Goal: Task Accomplishment & Management: Use online tool/utility

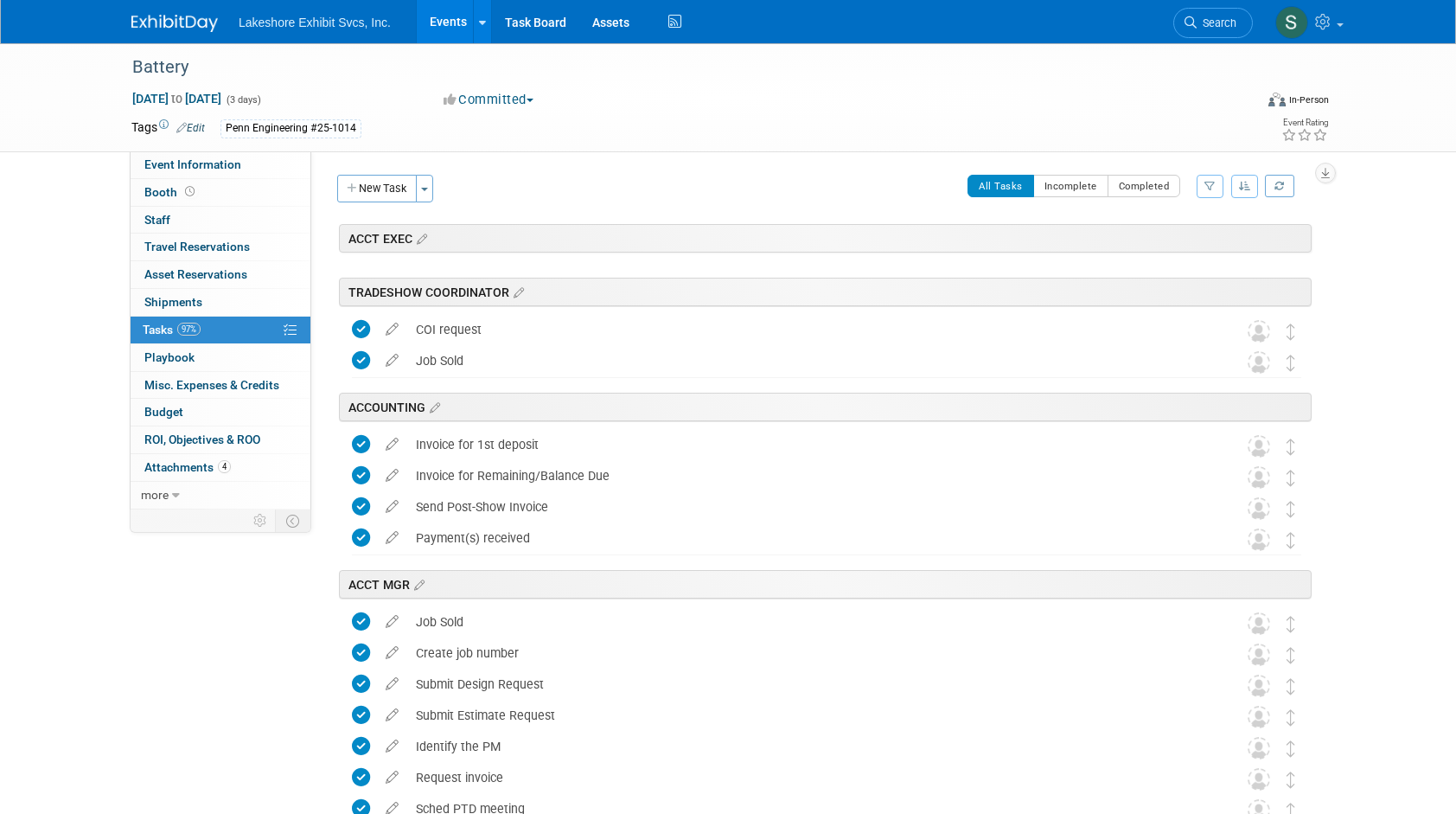
scroll to position [2613, 0]
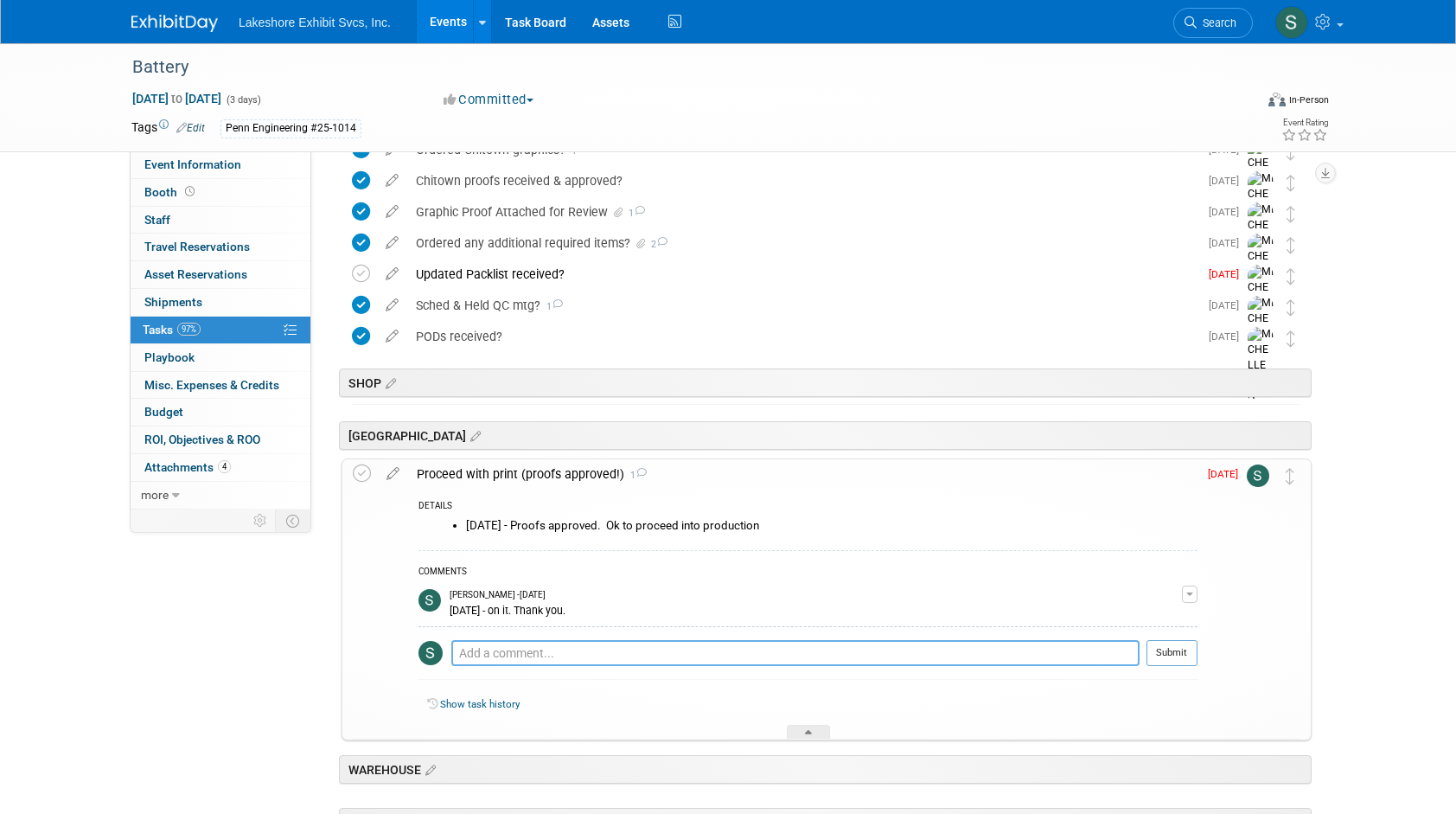
click at [479, 649] on textarea at bounding box center [796, 653] width 689 height 26
type textarea "9.11.25 - completed."
click at [360, 470] on icon at bounding box center [361, 473] width 18 height 18
click at [478, 650] on textarea at bounding box center [796, 653] width 689 height 26
type textarea "9.11.25 - completed"
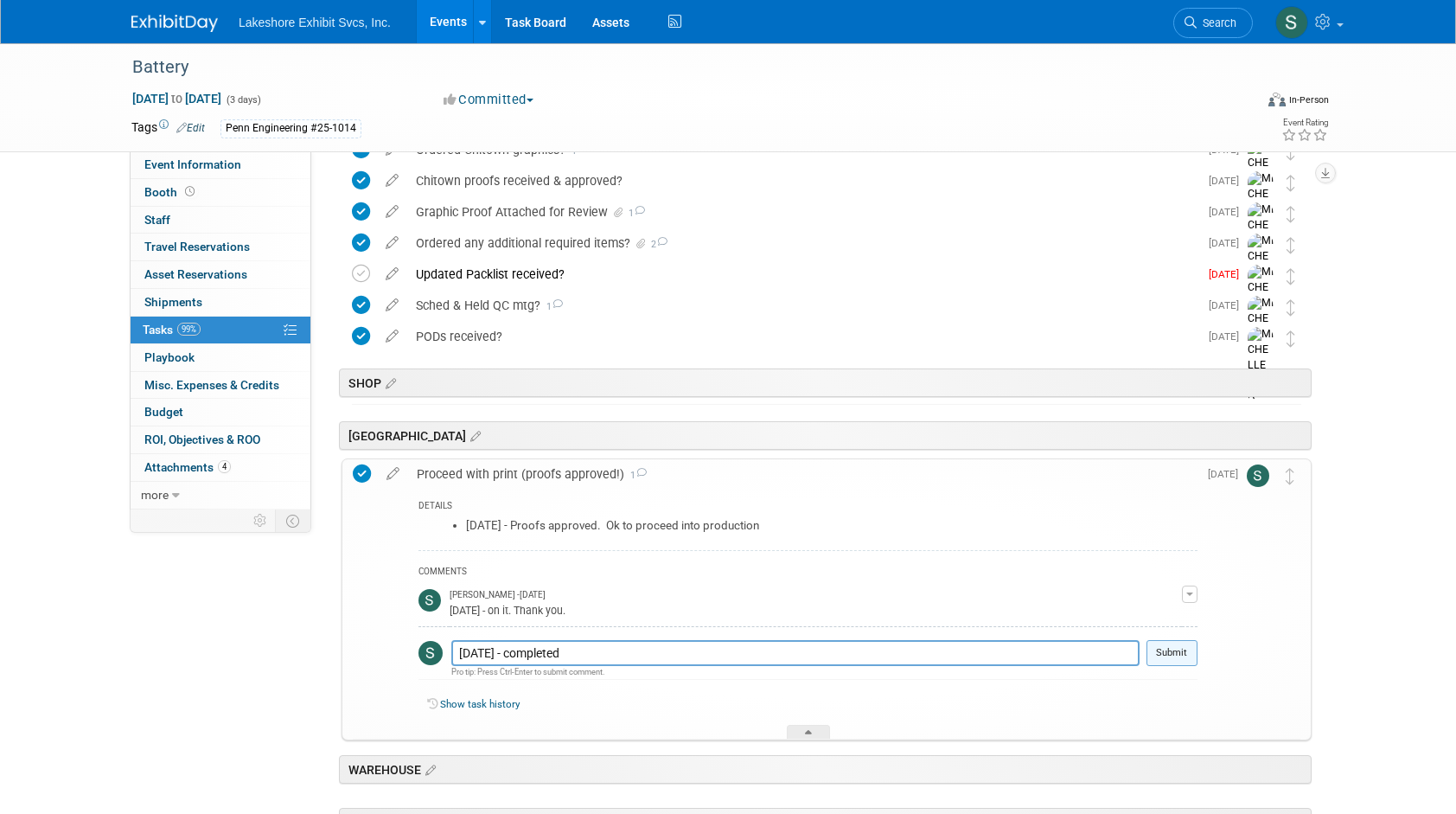
click at [1177, 652] on button "Submit" at bounding box center [1172, 653] width 51 height 26
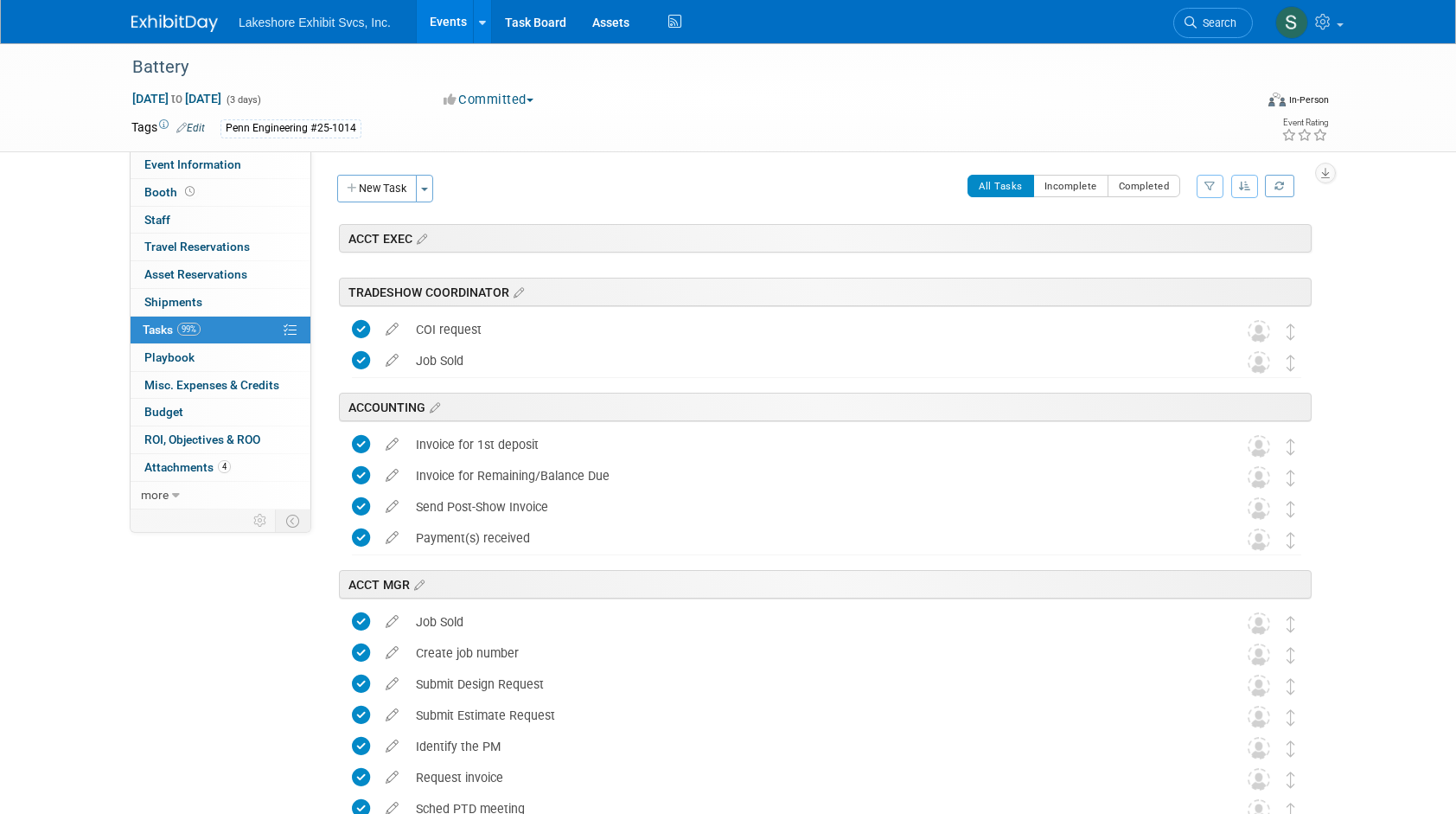
scroll to position [2613, 0]
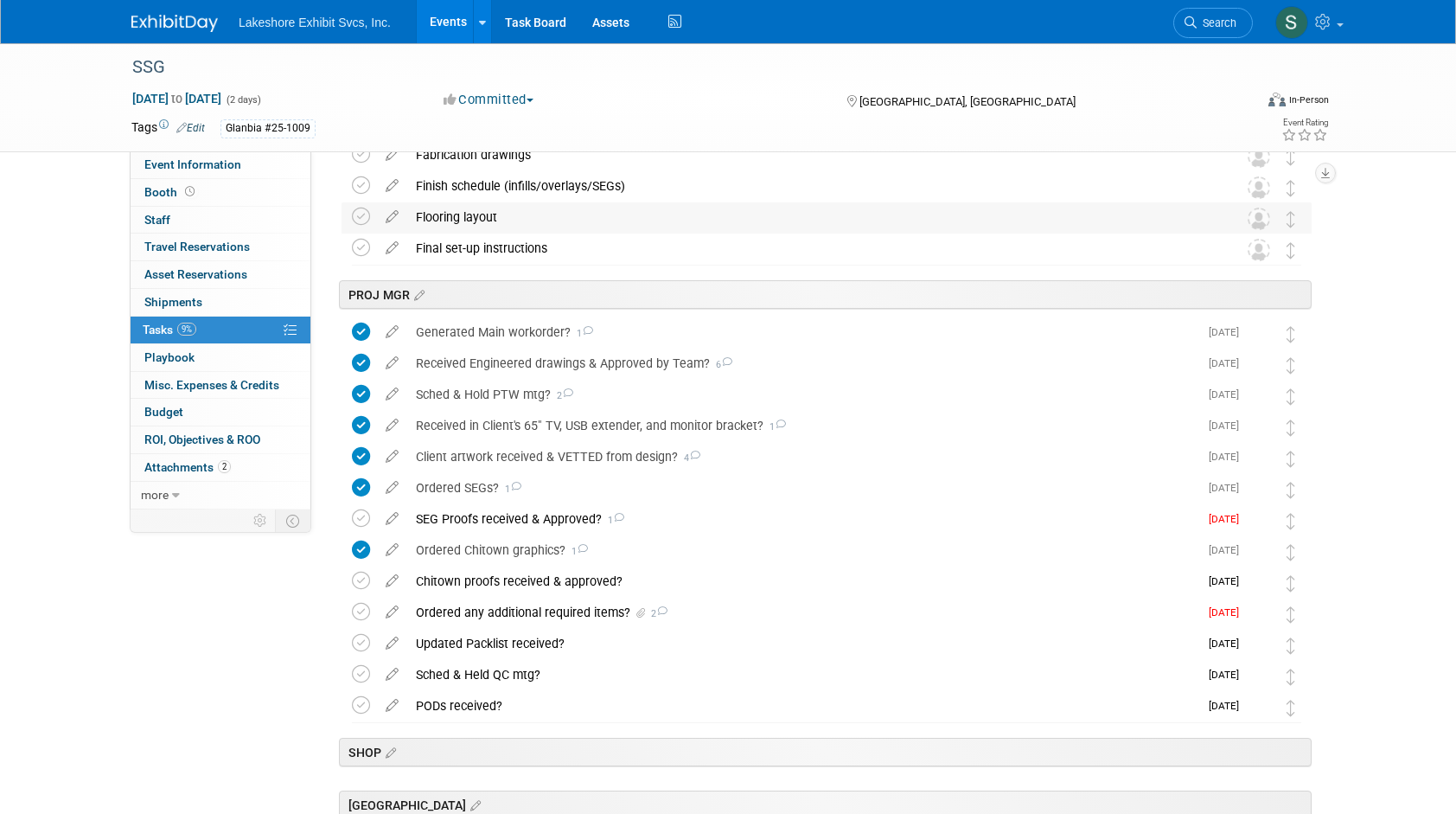
scroll to position [2236, 0]
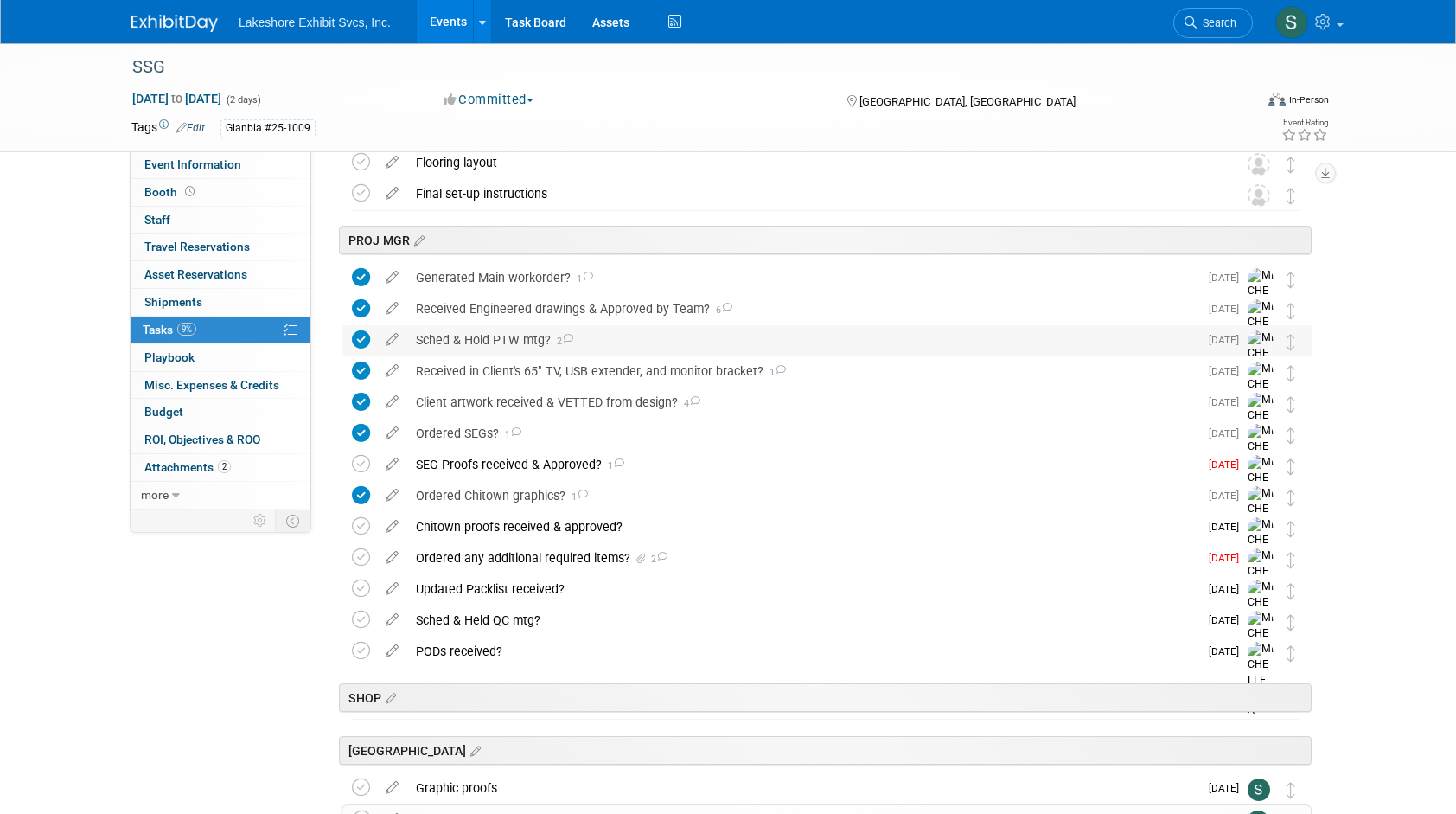
click at [522, 340] on div "Sched & Hold PTW mtg? 2" at bounding box center [803, 340] width 791 height 30
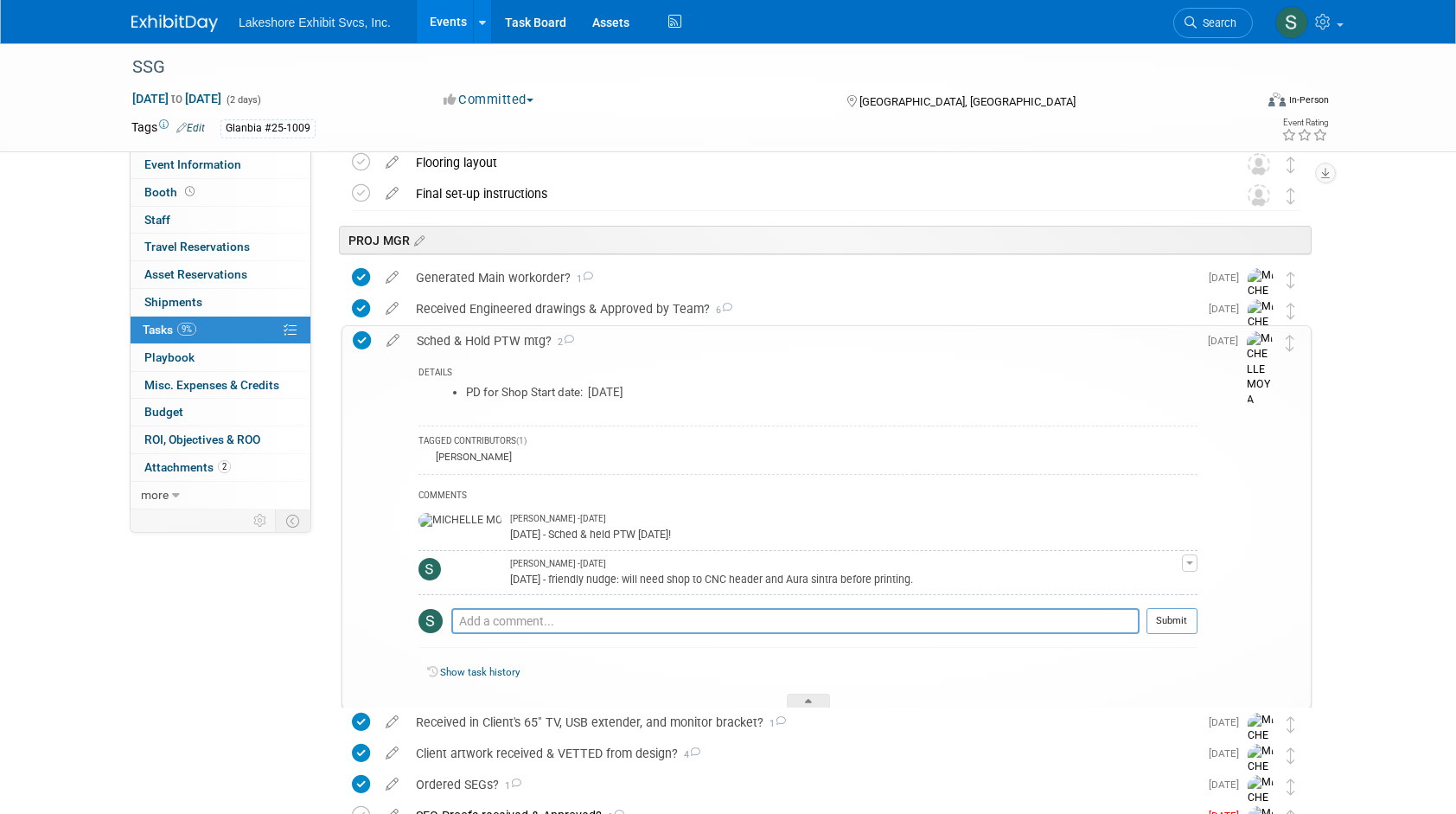
click at [378, 436] on td at bounding box center [393, 517] width 31 height 382
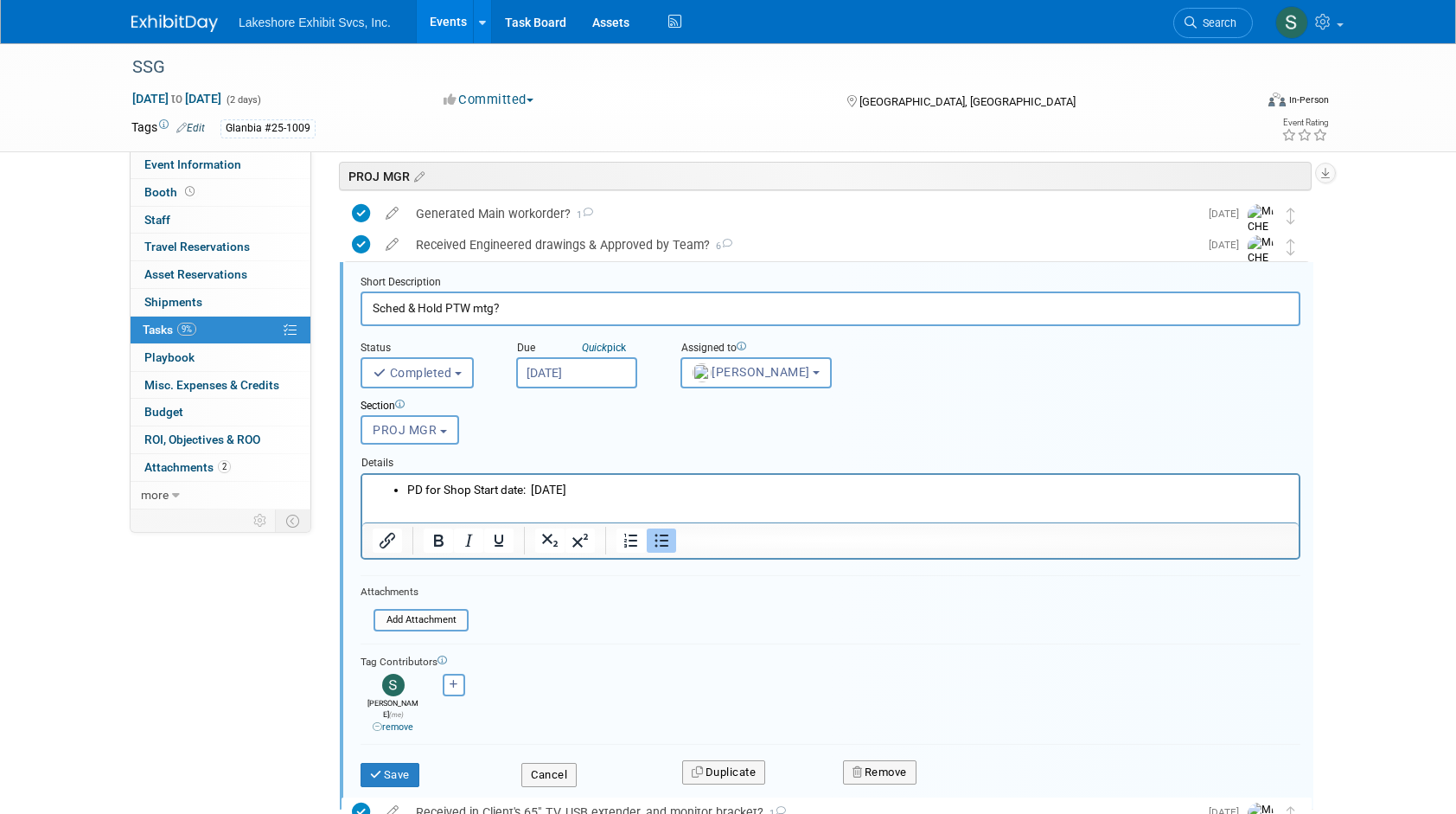
scroll to position [2307, 0]
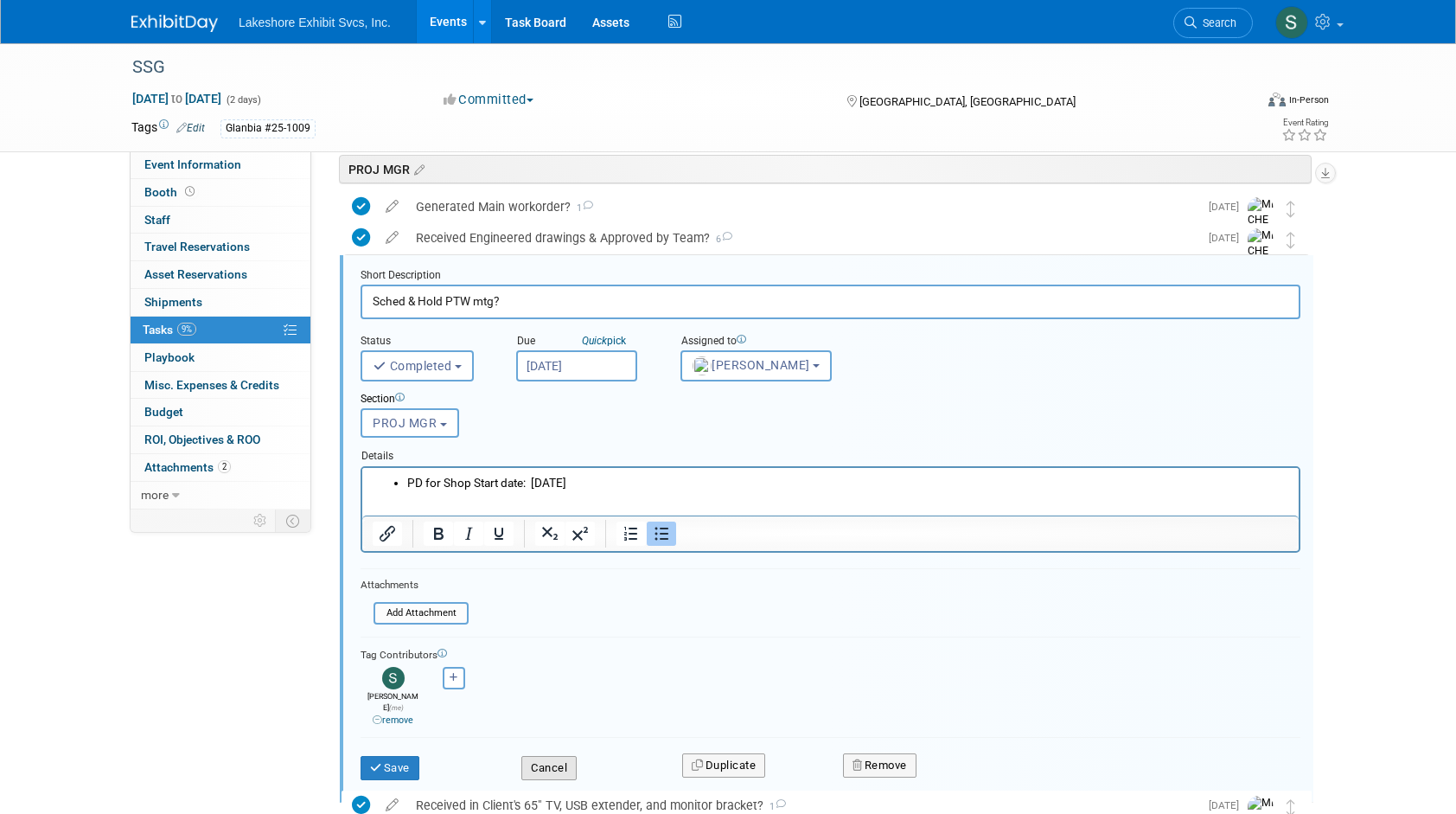
click at [565, 757] on button "Cancel" at bounding box center [548, 768] width 55 height 25
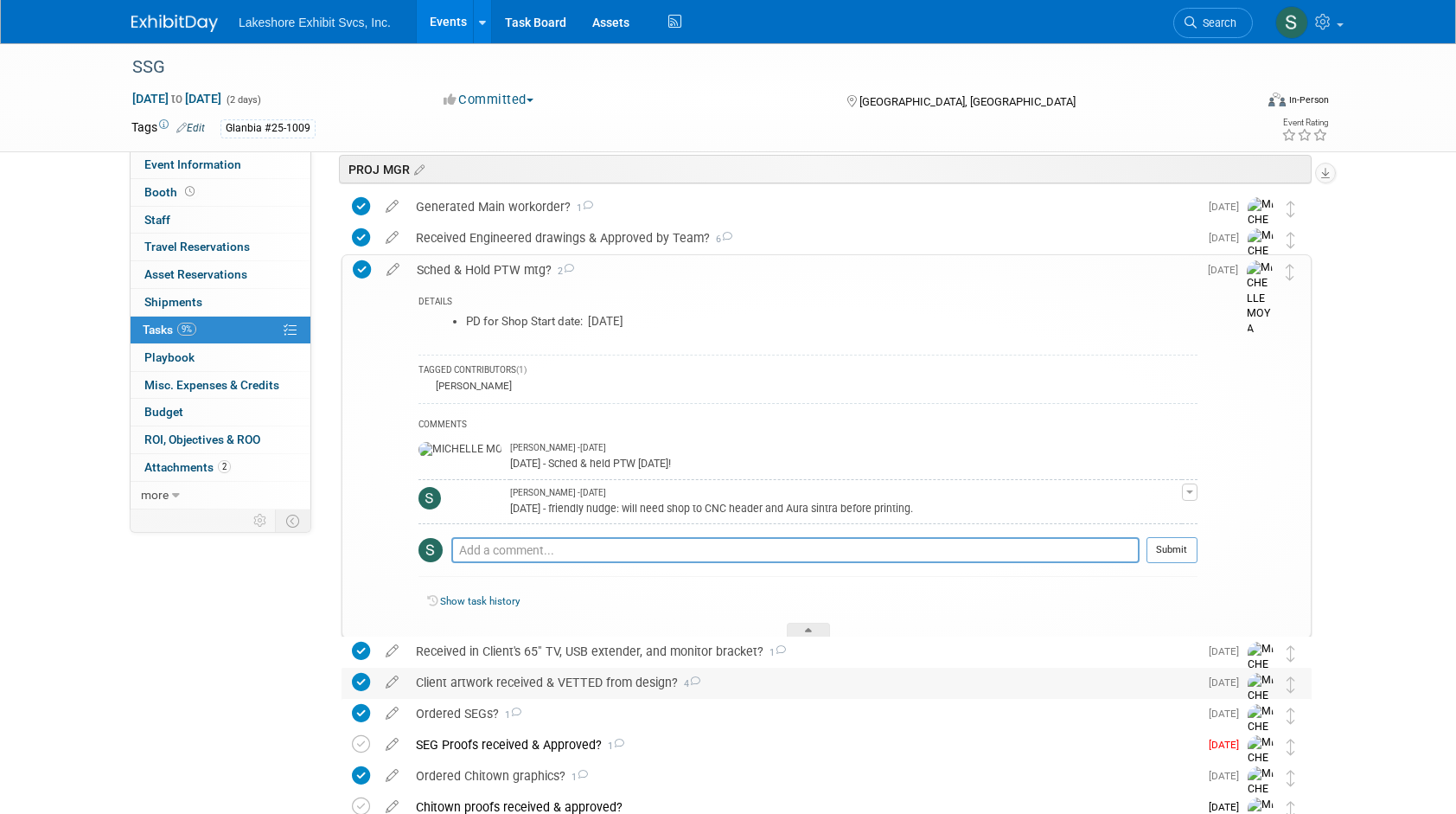
click at [799, 626] on div at bounding box center [808, 630] width 43 height 15
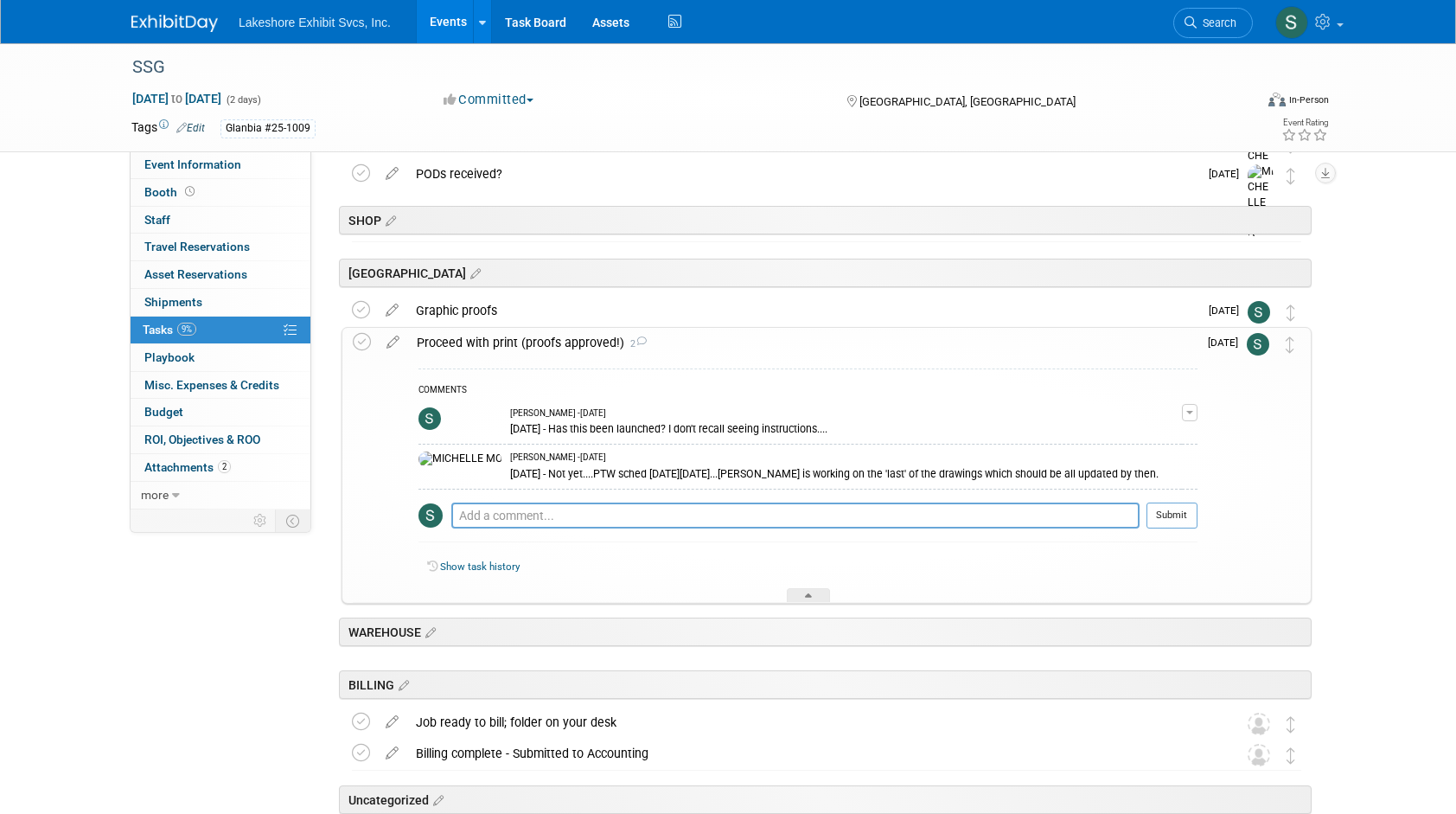
scroll to position [2739, 0]
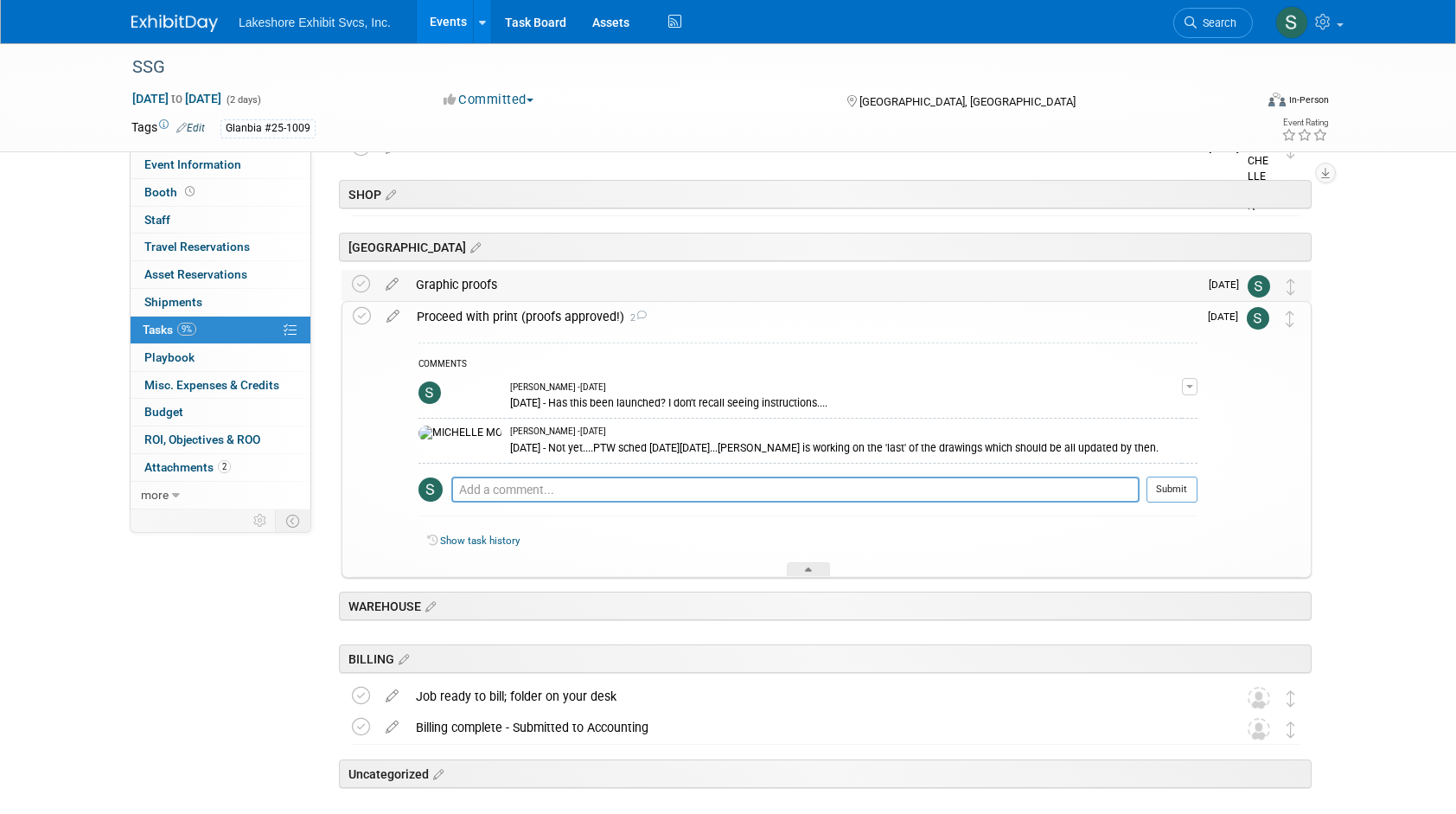
click at [468, 285] on div "Graphic proofs" at bounding box center [803, 285] width 791 height 30
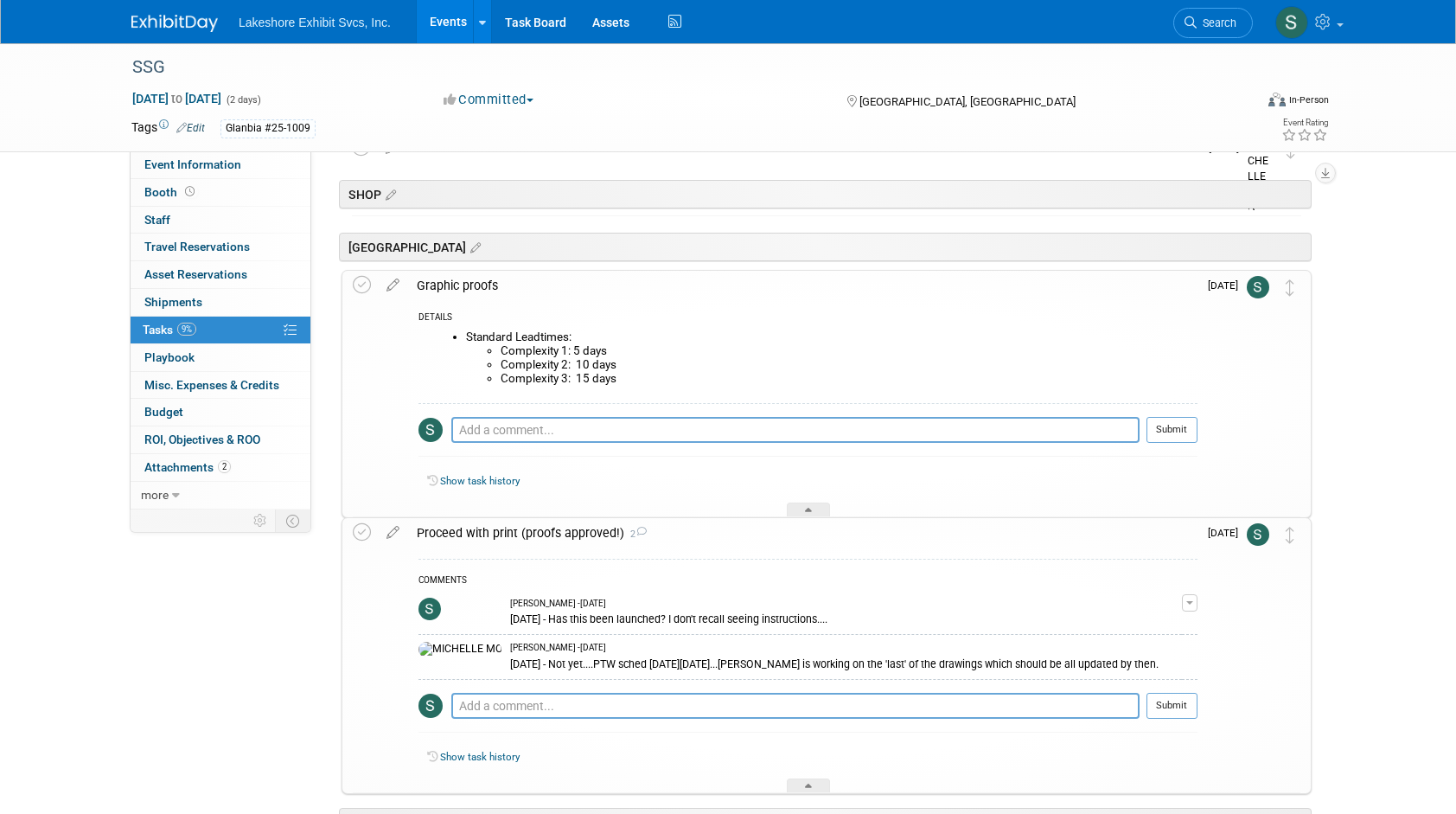
click at [460, 284] on div "Graphic proofs" at bounding box center [803, 286] width 789 height 30
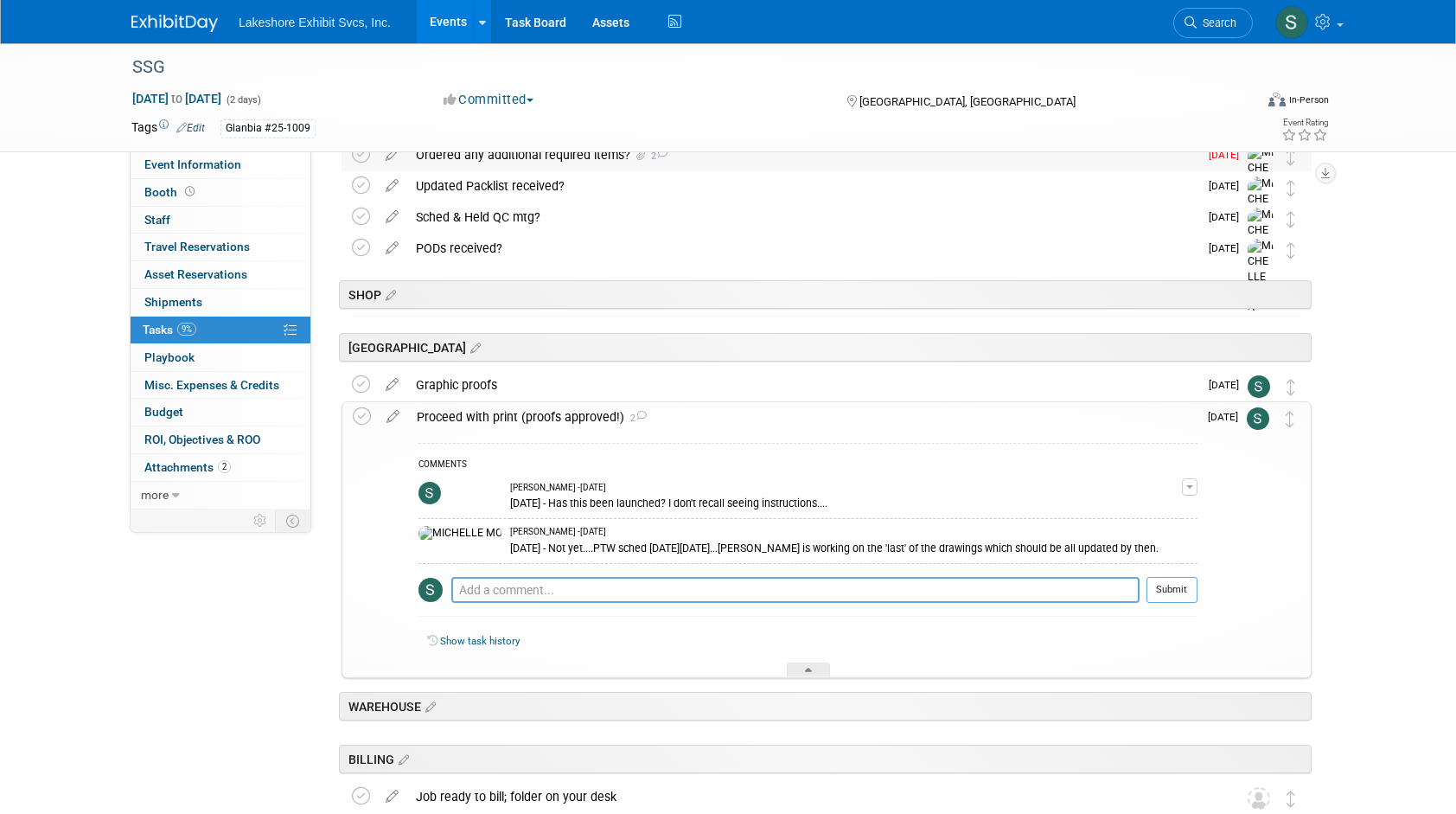
scroll to position [2653, 0]
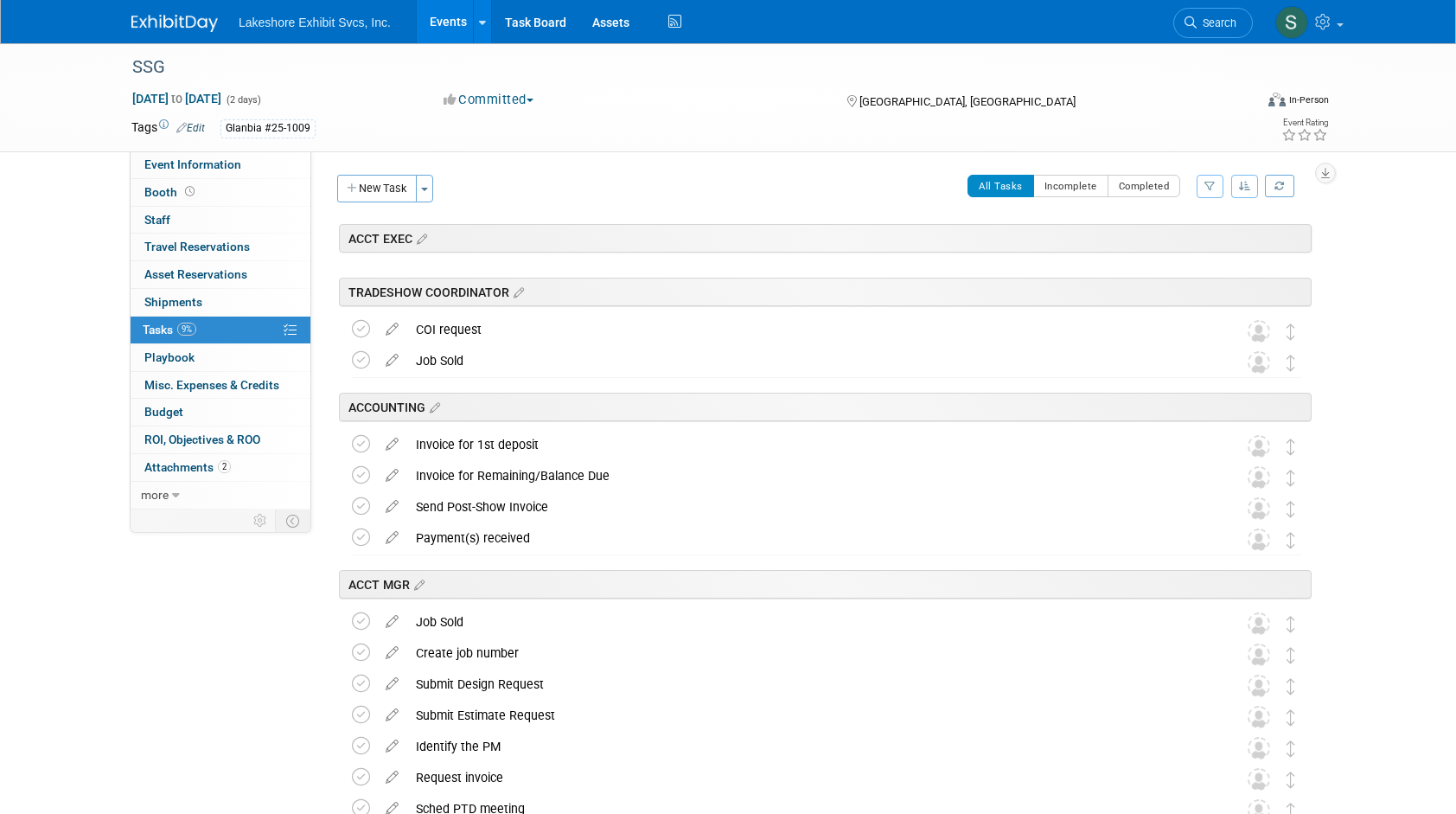
scroll to position [2581, 0]
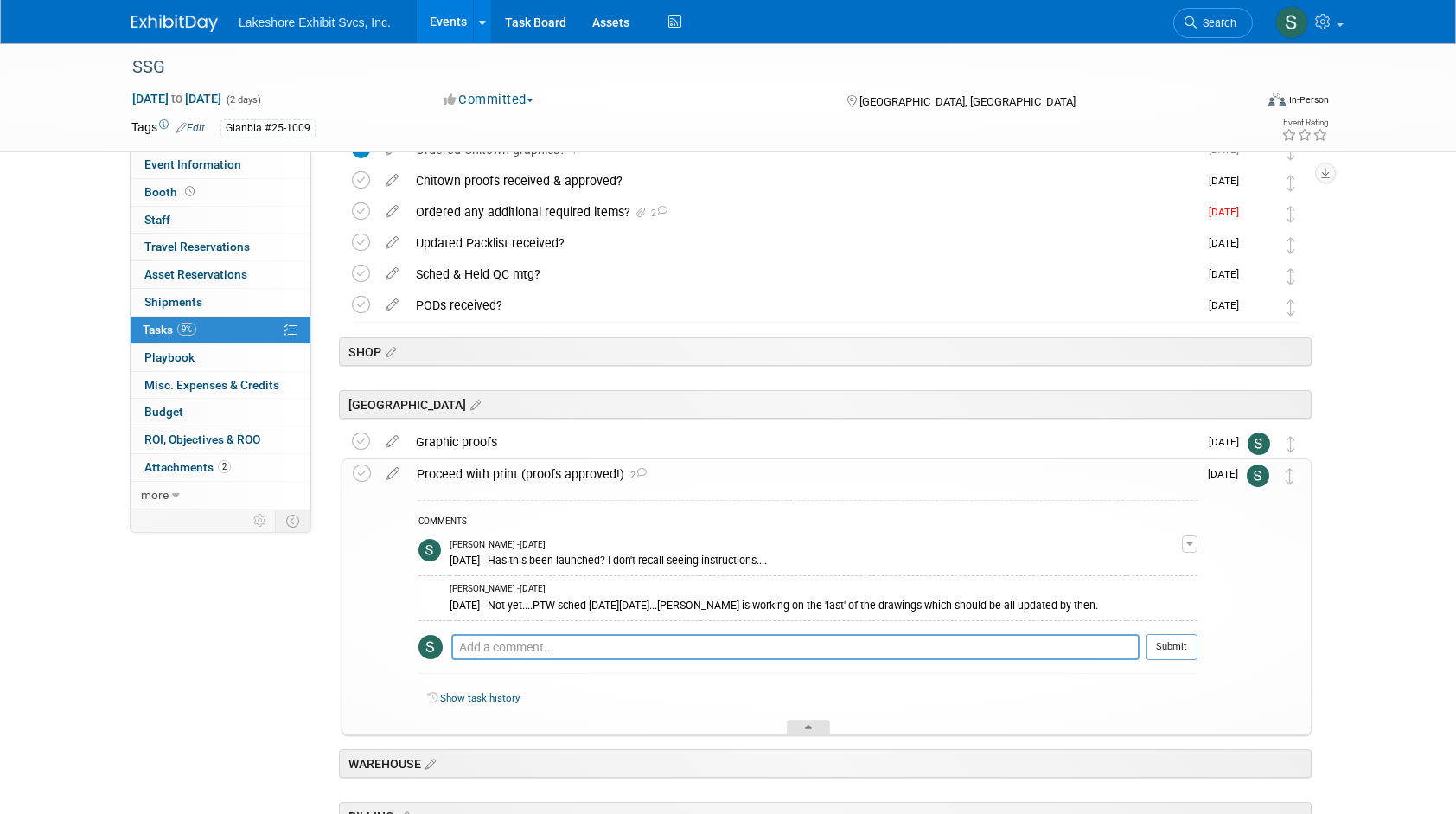
click at [806, 725] on icon at bounding box center [809, 730] width 7 height 11
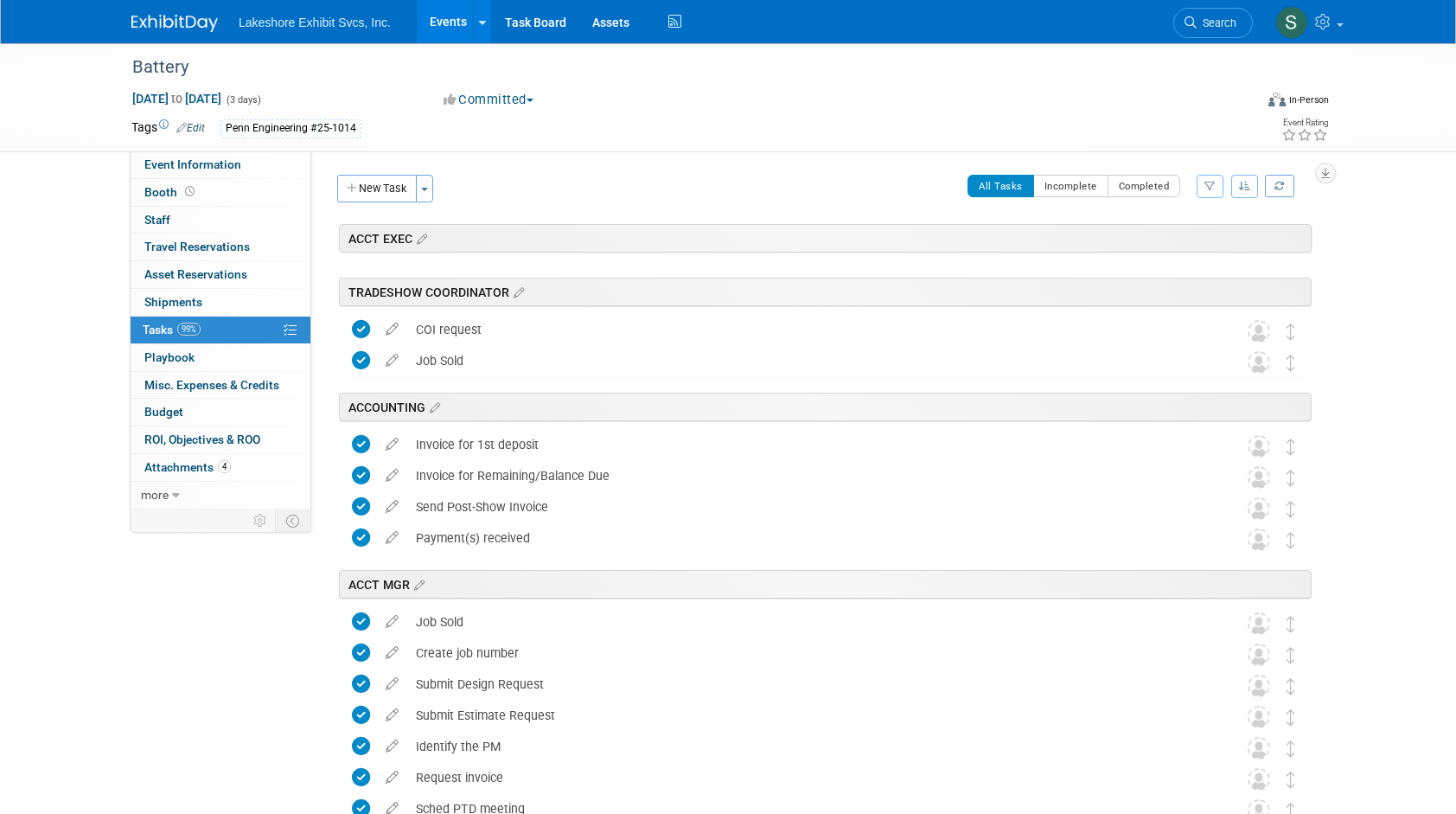
scroll to position [2613, 0]
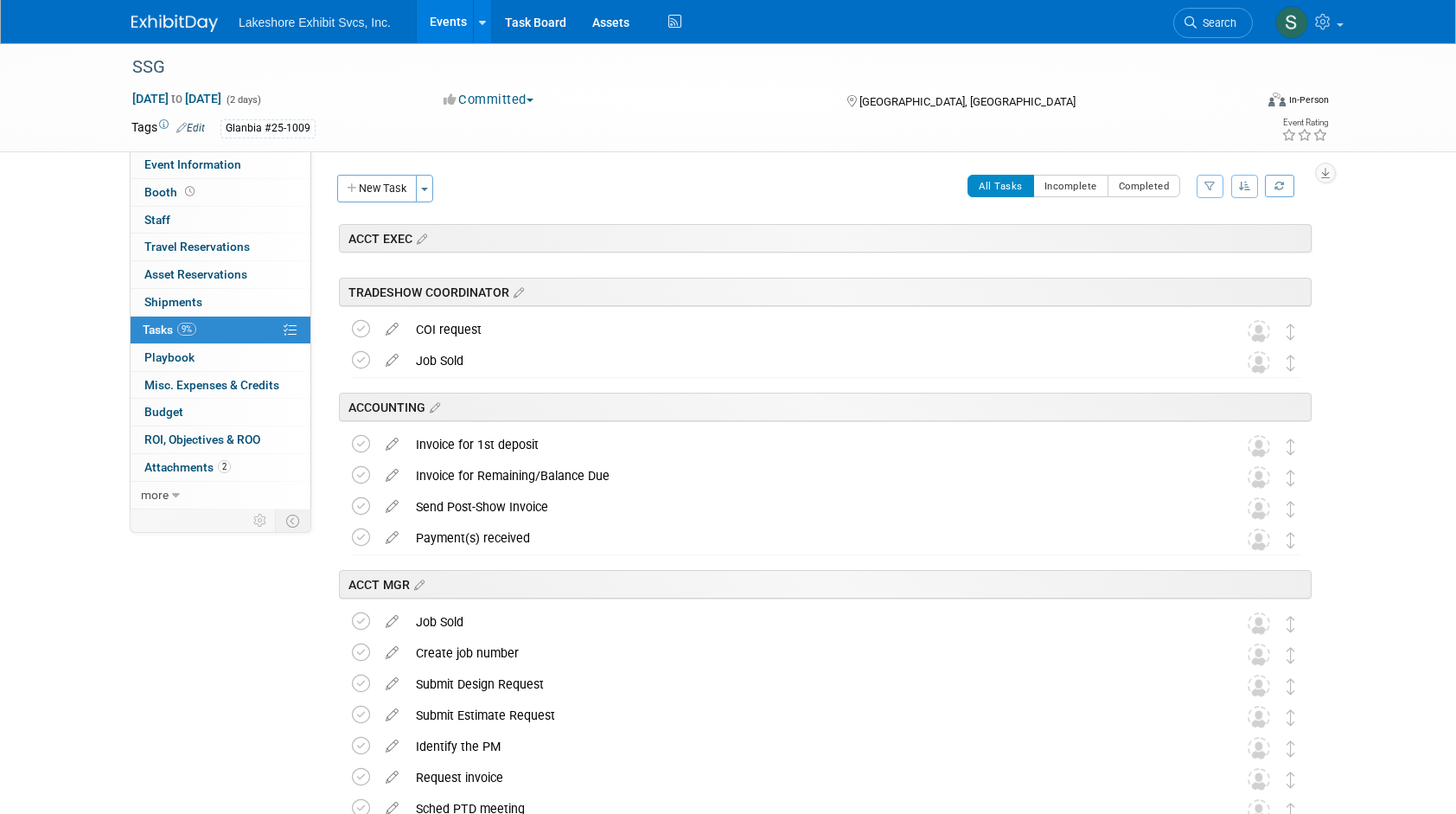
scroll to position [2581, 0]
